Goal: Complete application form: Complete application form

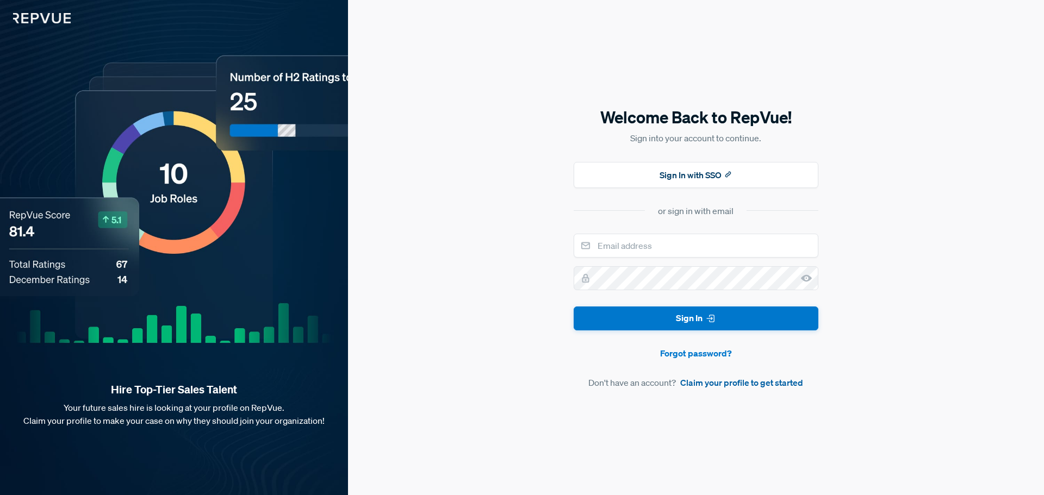
click at [758, 381] on link "Claim your profile to get started" at bounding box center [741, 382] width 123 height 13
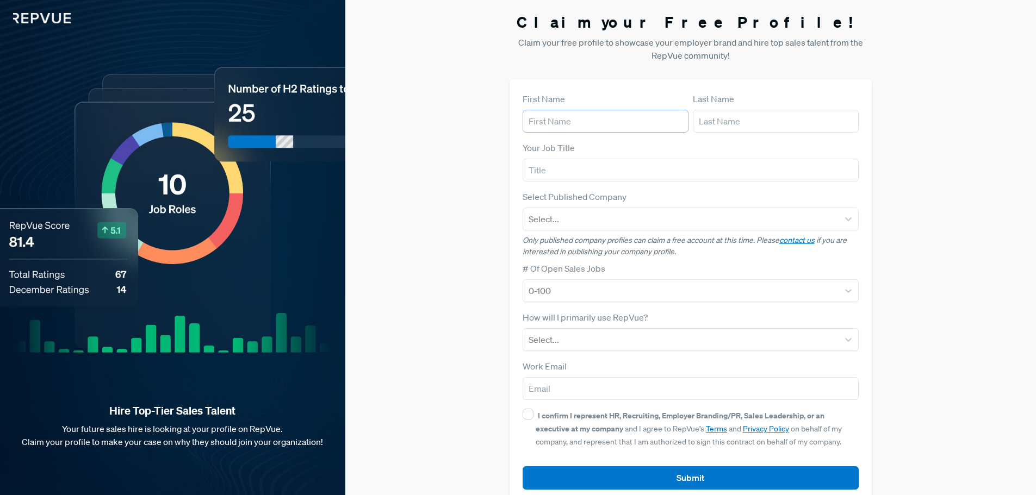
click at [619, 123] on input "text" at bounding box center [605, 121] width 166 height 23
type input "[PERSON_NAME]"
type input "[EMAIL_ADDRESS][DOMAIN_NAME]"
click at [630, 187] on form "First Name [PERSON_NAME] Last Name [PERSON_NAME] Your Job Title Select Publishe…" at bounding box center [690, 290] width 337 height 397
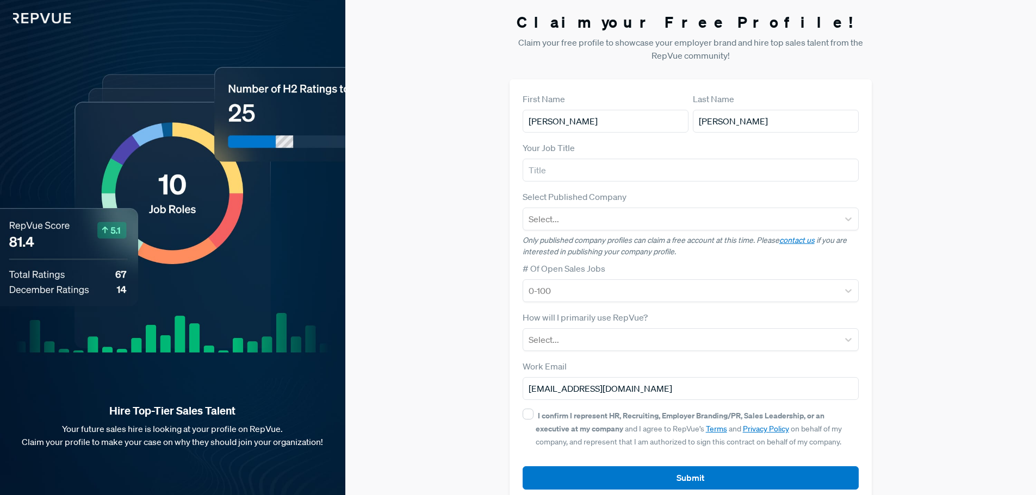
click at [628, 151] on div "Your Job Title" at bounding box center [690, 161] width 337 height 40
click at [628, 175] on input "text" at bounding box center [690, 170] width 337 height 23
type input "BDR Team Lead"
click at [673, 213] on div at bounding box center [680, 218] width 305 height 15
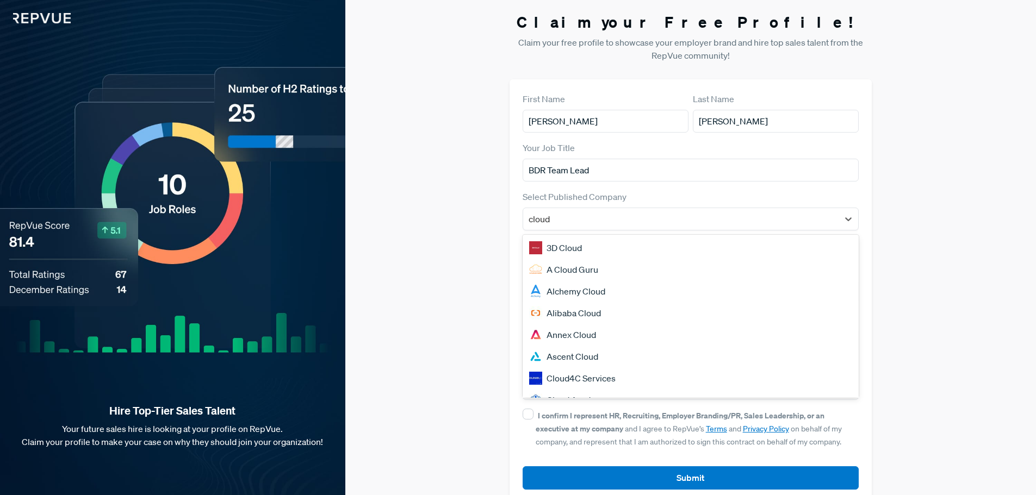
type input "cloudf"
click at [603, 267] on div "CloudFlare" at bounding box center [690, 270] width 337 height 22
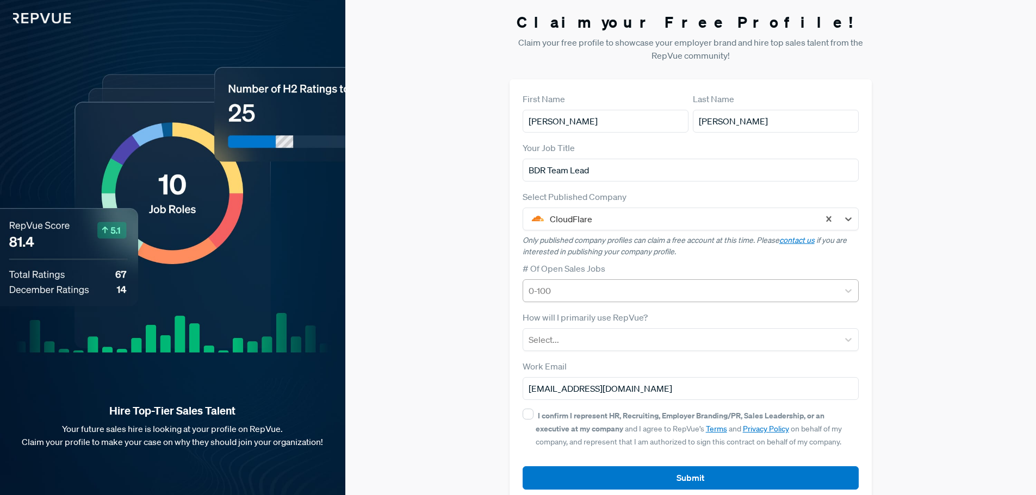
click at [623, 291] on div at bounding box center [680, 290] width 305 height 15
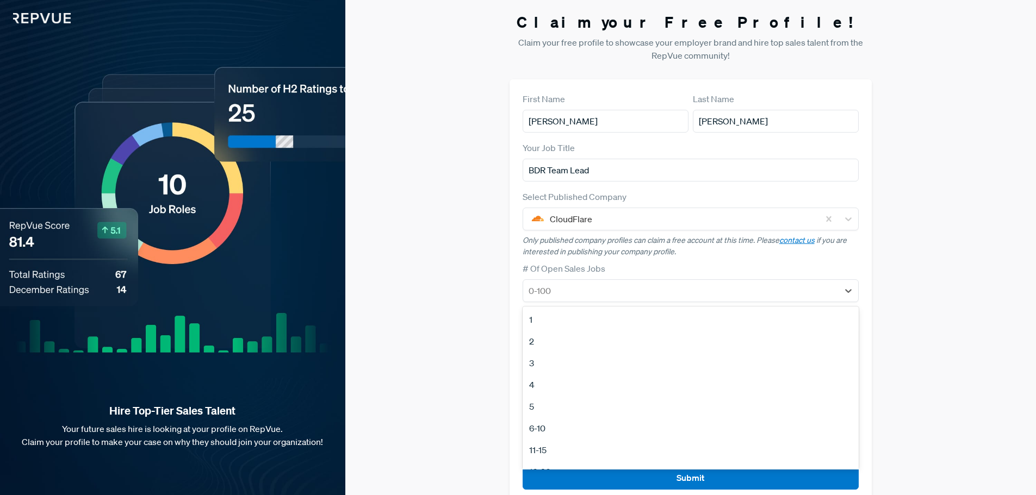
scroll to position [102, 0]
click at [599, 435] on div "100+" at bounding box center [690, 435] width 337 height 22
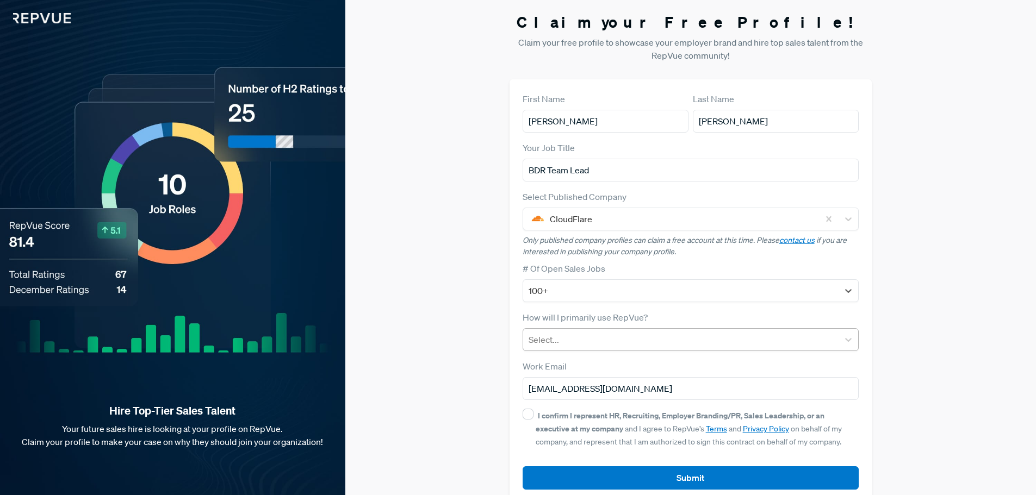
scroll to position [21, 0]
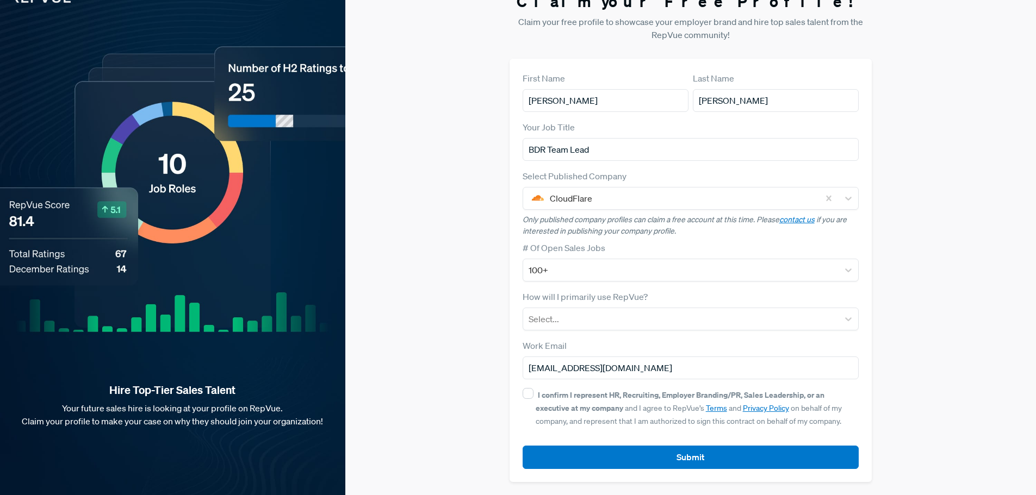
click at [529, 401] on div "I confirm I represent HR, Recruiting, Employer Branding/PR, Sales Leadership, o…" at bounding box center [690, 407] width 337 height 39
click at [527, 394] on input "I confirm I represent HR, Recruiting, Employer Branding/PR, Sales Leadership, o…" at bounding box center [527, 393] width 11 height 11
checkbox input "true"
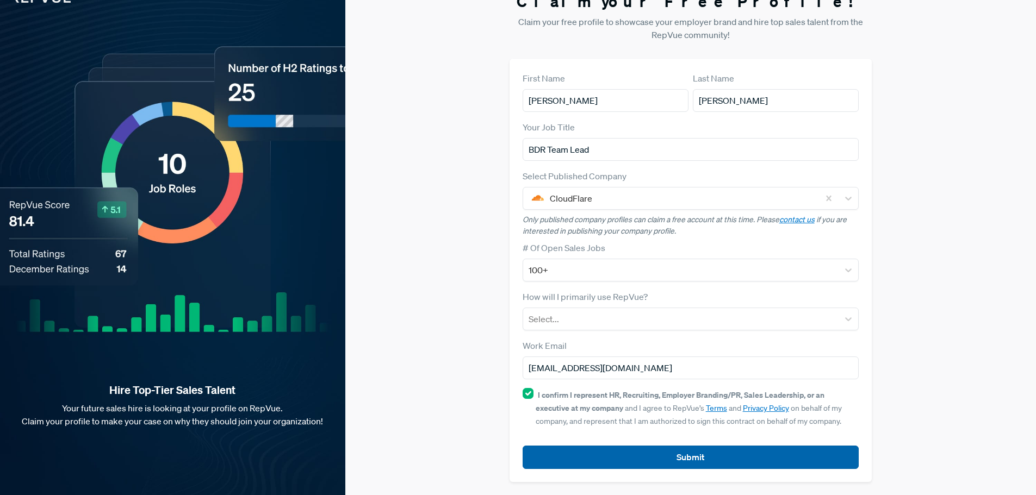
click at [661, 464] on button "Submit" at bounding box center [690, 457] width 337 height 23
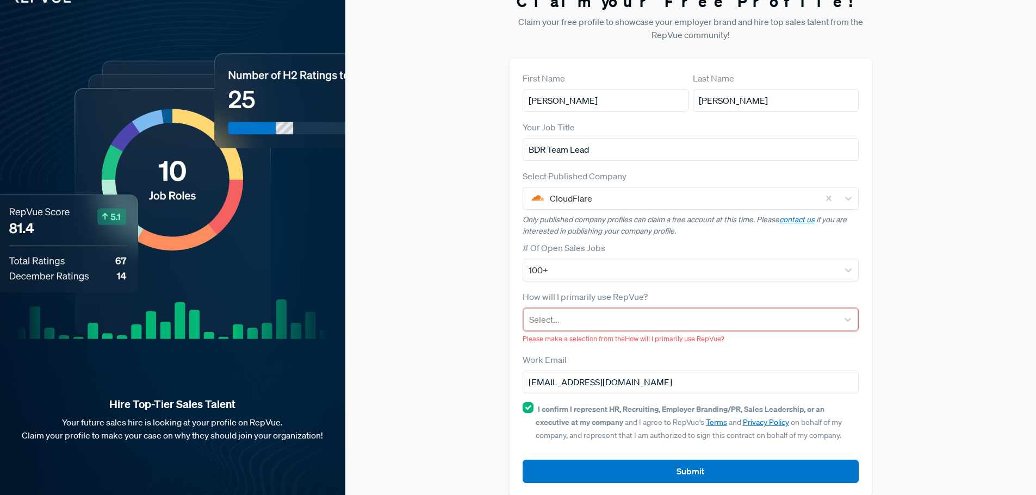
click at [623, 326] on div at bounding box center [681, 319] width 304 height 15
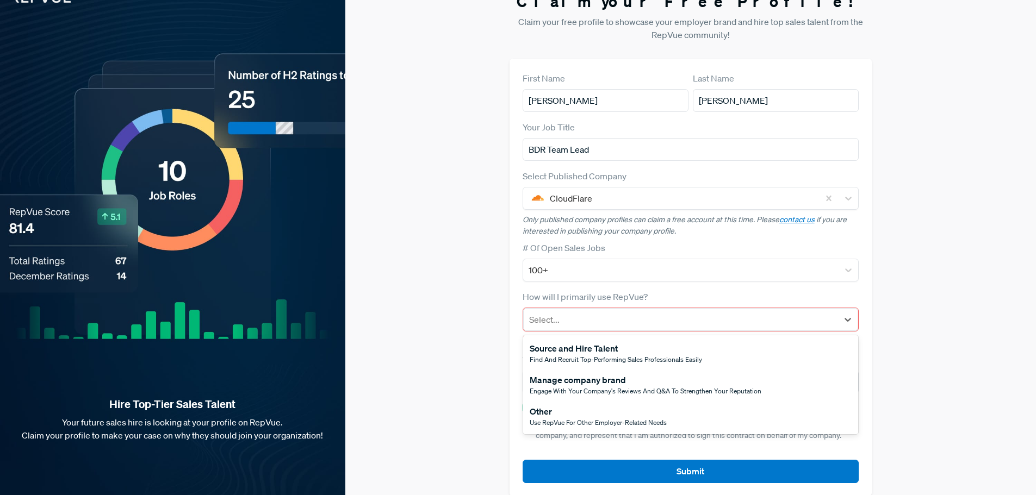
click at [668, 421] on div "Other Use RepVue for other employer-related needs" at bounding box center [690, 417] width 335 height 32
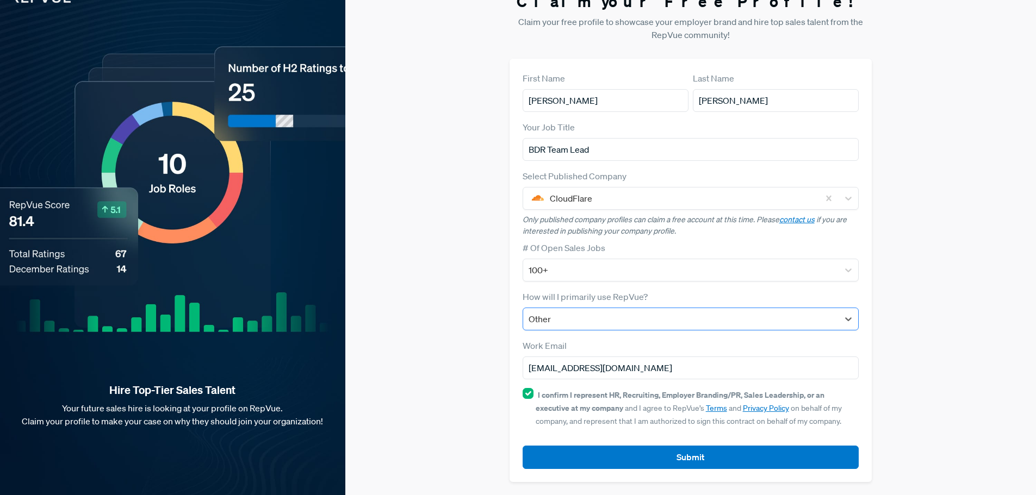
click at [624, 330] on div "Other" at bounding box center [690, 319] width 337 height 23
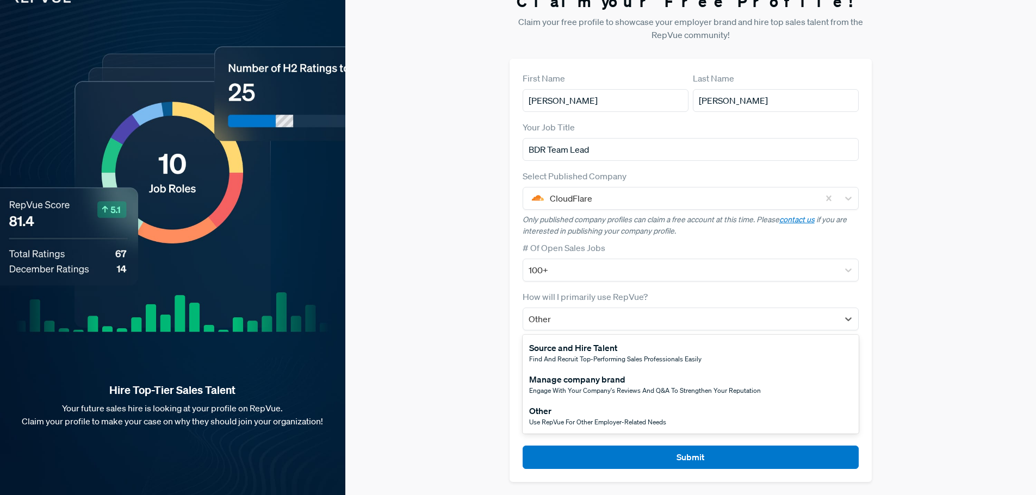
click at [657, 418] on span "Use RepVue for other employer-related needs" at bounding box center [597, 422] width 137 height 9
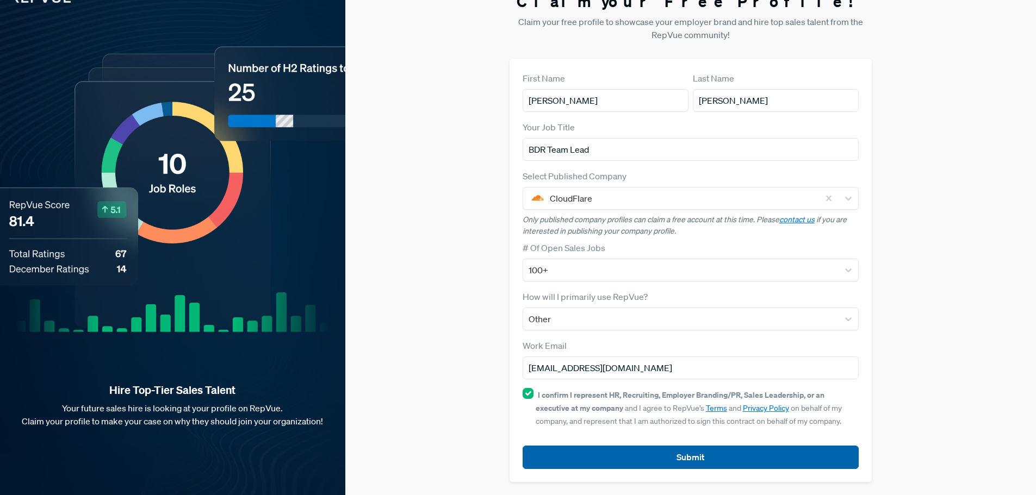
click at [664, 454] on button "Submit" at bounding box center [690, 457] width 337 height 23
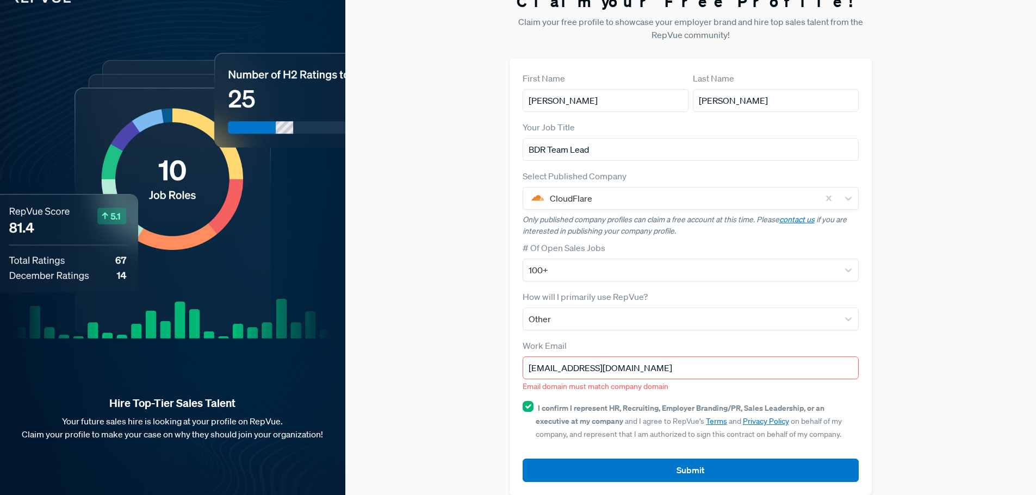
click at [645, 368] on input "[EMAIL_ADDRESS][DOMAIN_NAME]" at bounding box center [690, 368] width 337 height 23
drag, startPoint x: 645, startPoint y: 368, endPoint x: 534, endPoint y: 370, distance: 110.9
click at [534, 370] on input "[EMAIL_ADDRESS][DOMAIN_NAME]" at bounding box center [690, 368] width 337 height 23
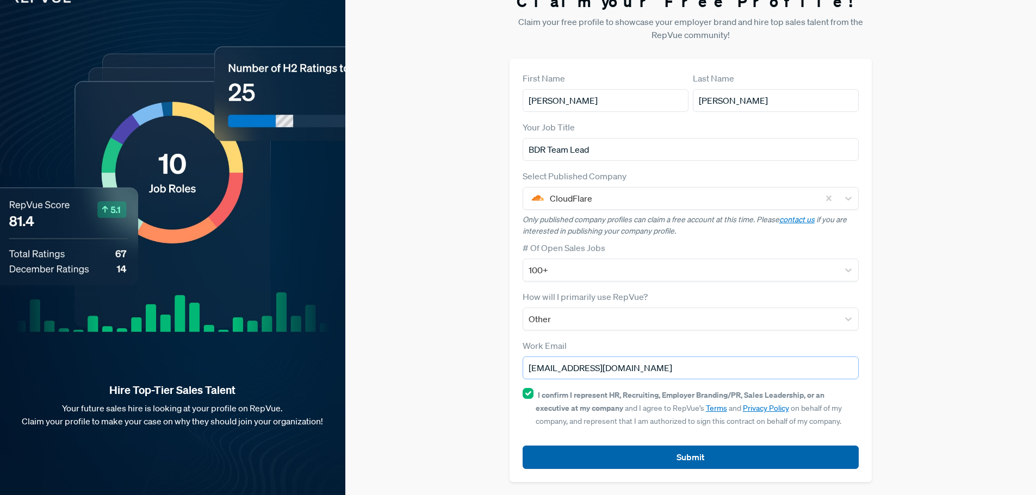
type input "[EMAIL_ADDRESS][DOMAIN_NAME]"
click at [748, 459] on button "Submit" at bounding box center [690, 457] width 337 height 23
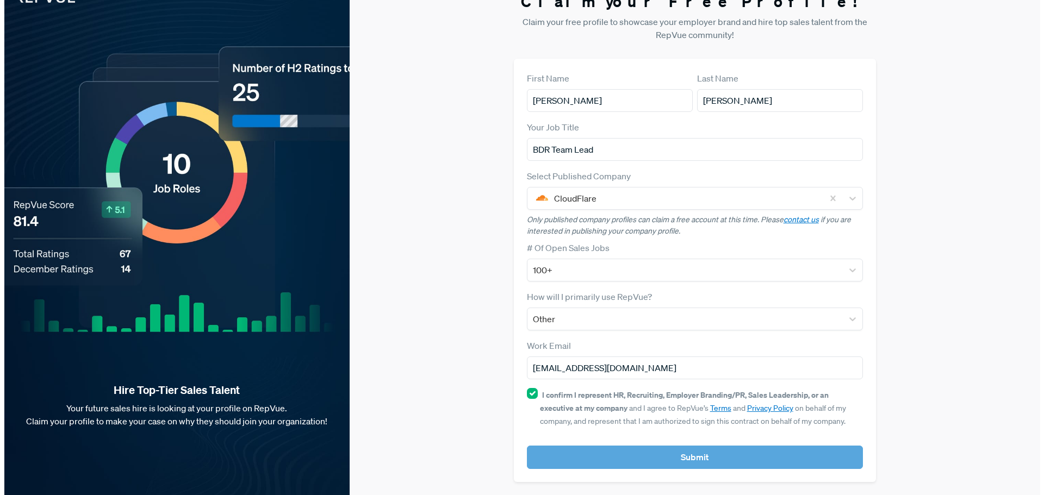
scroll to position [0, 0]
